Goal: Task Accomplishment & Management: Manage account settings

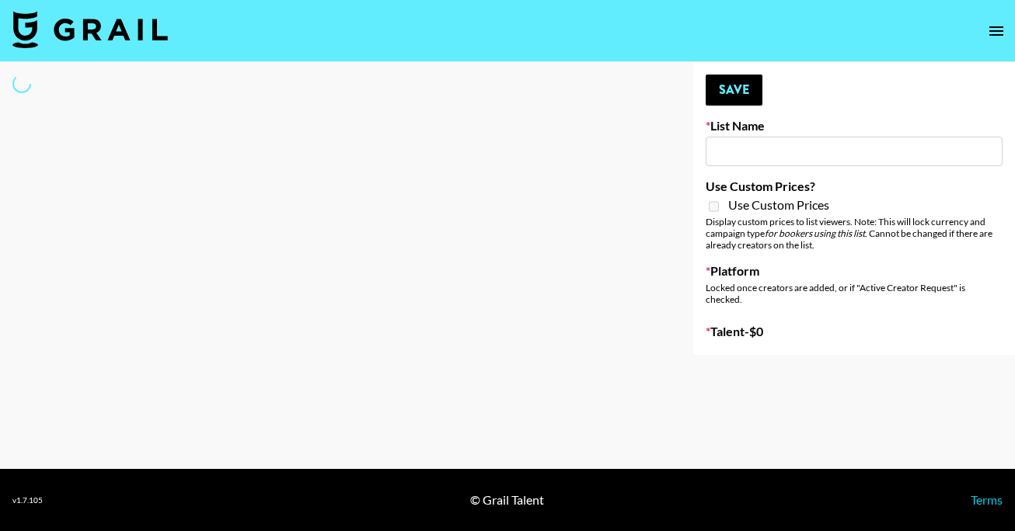
click at [784, 159] on input at bounding box center [853, 152] width 297 height 30
click at [758, 155] on input at bounding box center [853, 152] width 297 height 30
click at [720, 79] on button "Save" at bounding box center [733, 90] width 57 height 31
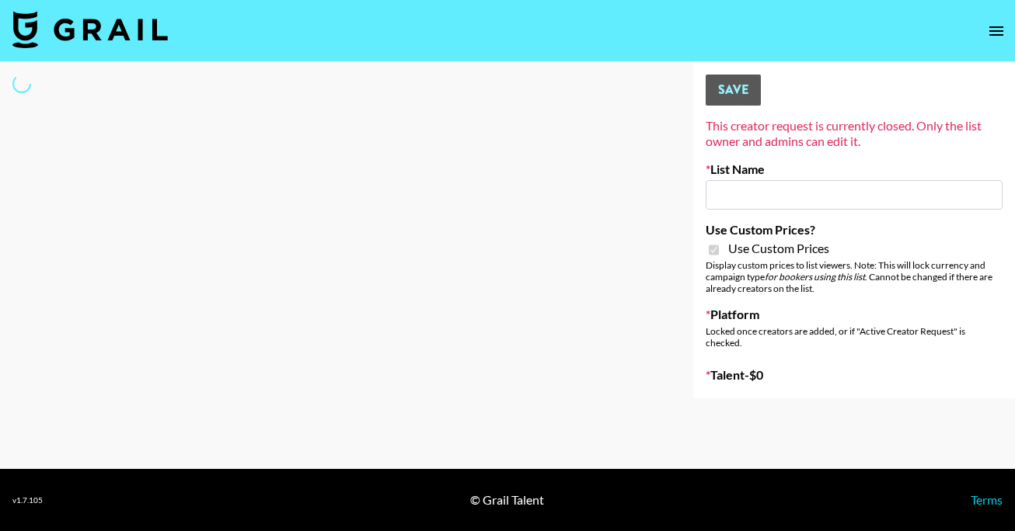
type input "StudyPaths"
checkbox input "true"
select select "Brand"
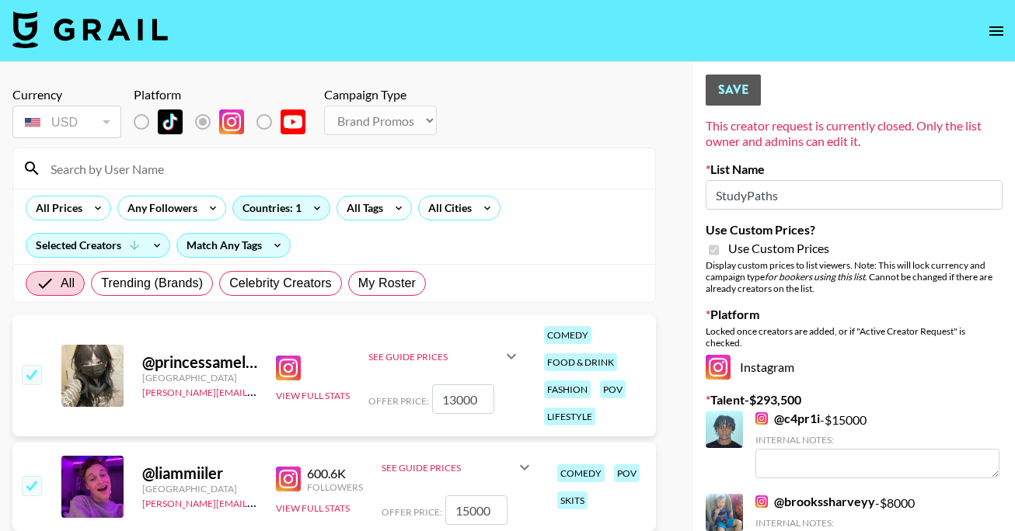
click at [845, 147] on div "This creator request is currently closed. Only the list owner and admins can ed…" at bounding box center [853, 133] width 297 height 31
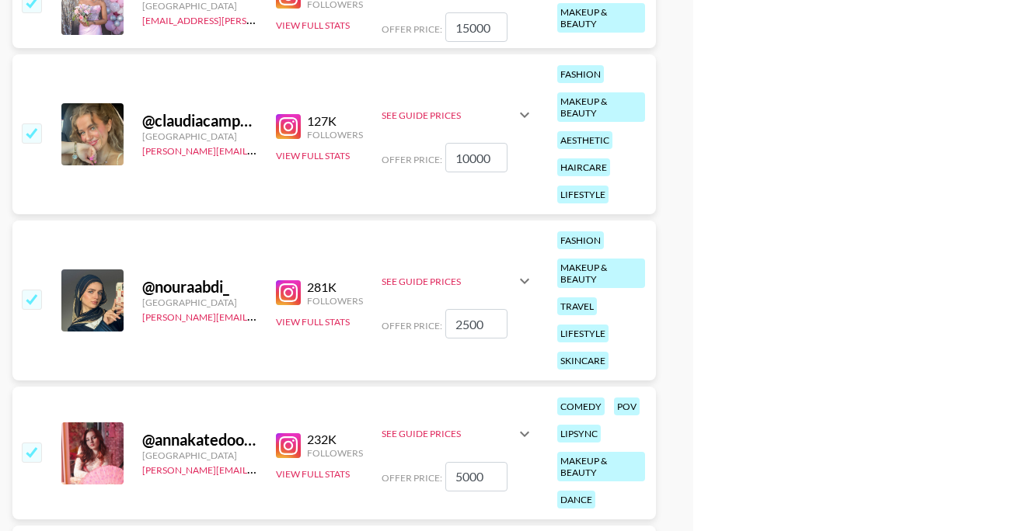
scroll to position [3613, 0]
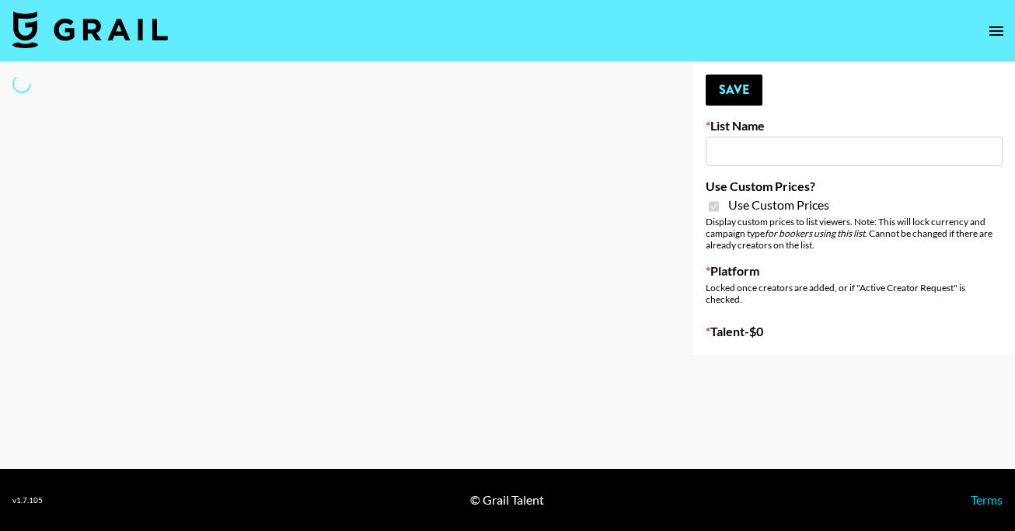
select select "Brand"
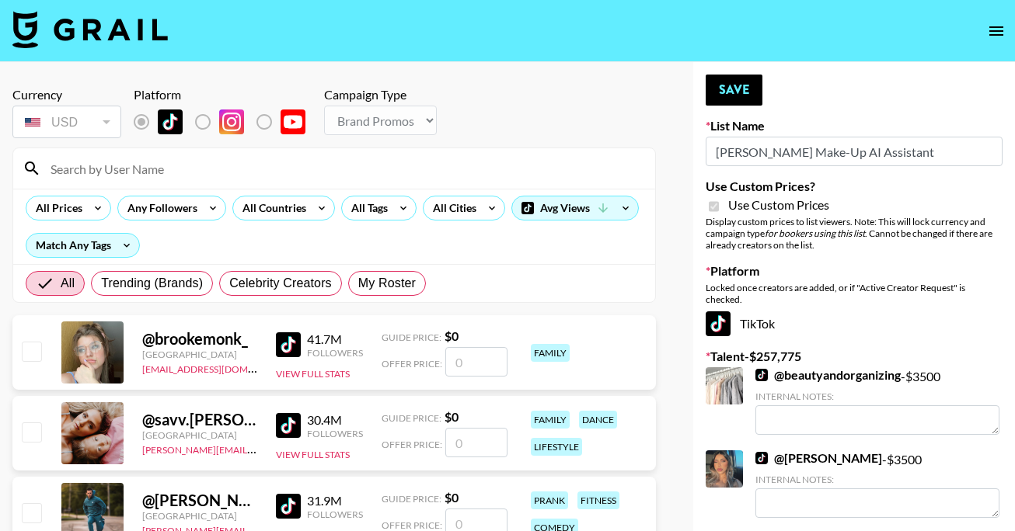
type input "Pretti Make-Up AI Assistant"
checkbox input "true"
click at [813, 143] on input "Pretti Make-Up AI Assistant" at bounding box center [853, 152] width 297 height 30
type input "Pretti Make-Up AI Assistant"
drag, startPoint x: 880, startPoint y: 148, endPoint x: 670, endPoint y: 145, distance: 210.6
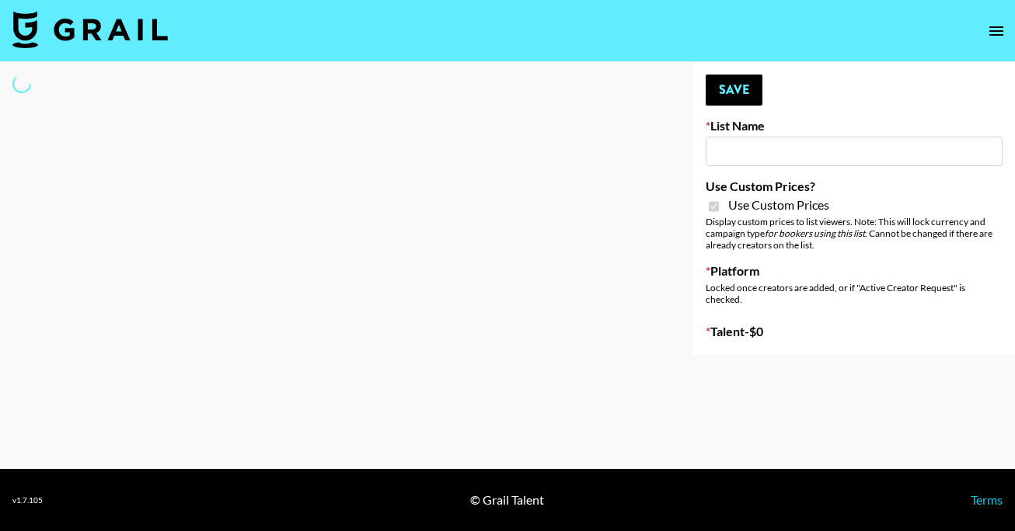
select select "Brand"
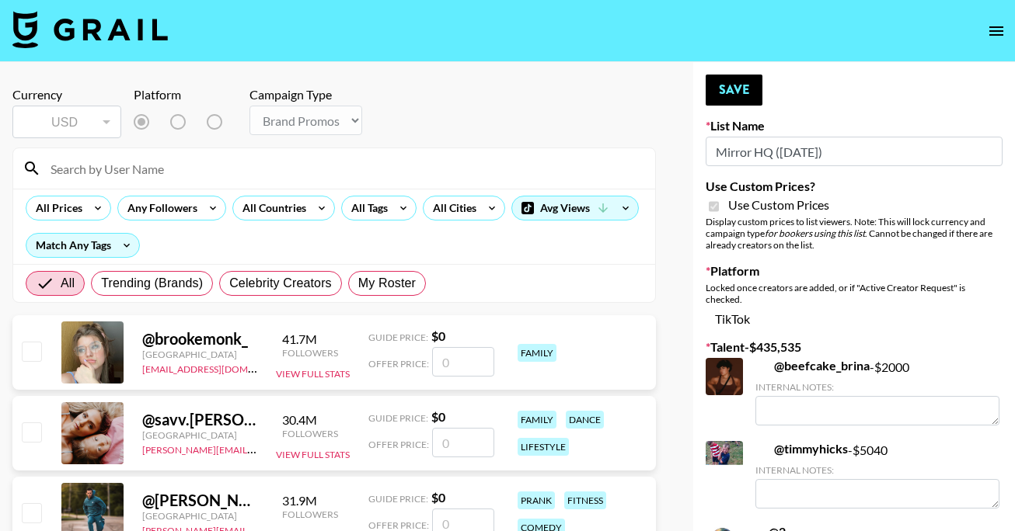
type input "Mirror HQ (2nd Oct)"
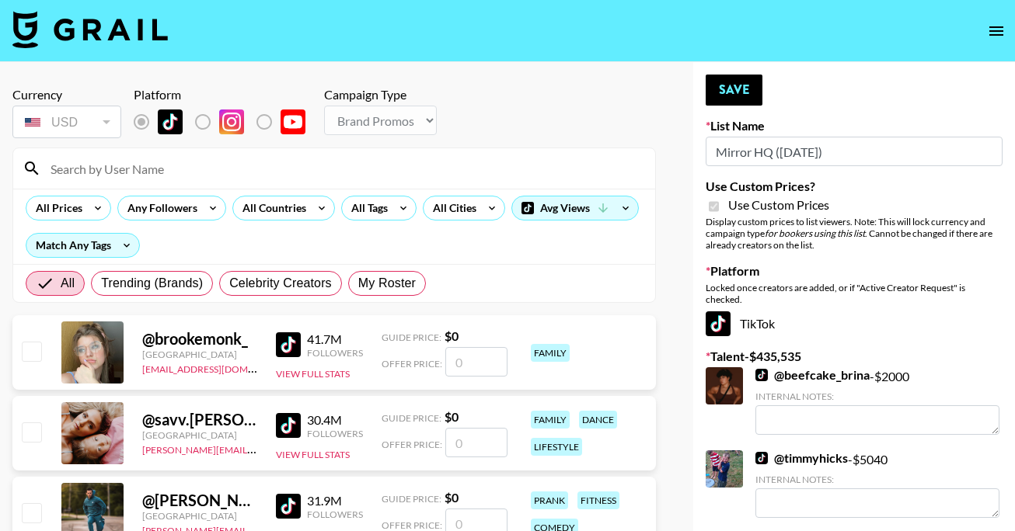
checkbox input "true"
drag, startPoint x: 228, startPoint y: 381, endPoint x: 220, endPoint y: 366, distance: 17.1
click at [228, 380] on div "@ brookemonk_ United States denver@grail-talent.com 41.7M Followers View Full S…" at bounding box center [333, 352] width 643 height 75
click at [218, 364] on link "[EMAIL_ADDRESS][DOMAIN_NAME]" at bounding box center [220, 367] width 156 height 15
